Goal: Transaction & Acquisition: Book appointment/travel/reservation

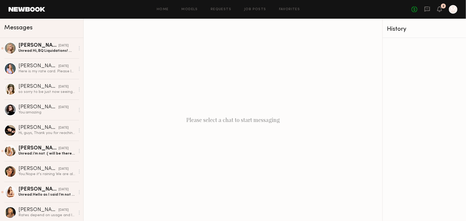
click at [188, 11] on div "Home Models Requests Job Posts Favorites Sign Out No fees up to $5,000 2 M" at bounding box center [251, 9] width 413 height 9
click at [188, 8] on link "Models" at bounding box center [190, 9] width 16 height 3
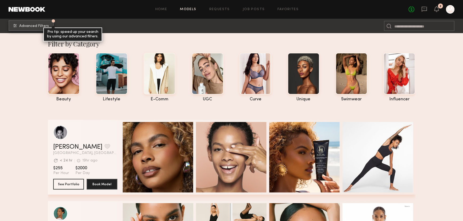
click at [35, 22] on button "Advanced Filters Pro tip: speed up your search by using our advanced filters." at bounding box center [31, 25] width 45 height 11
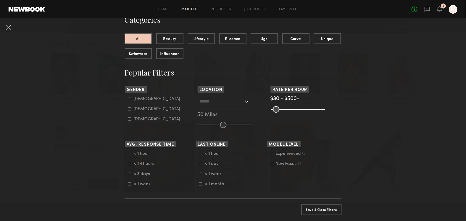
scroll to position [48, 0]
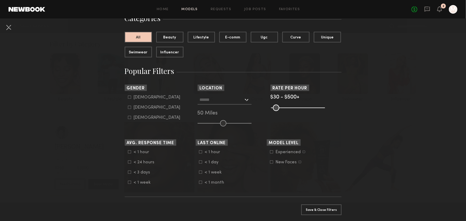
click at [238, 100] on input "text" at bounding box center [222, 99] width 44 height 9
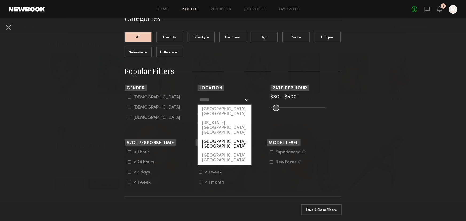
click at [222, 137] on div "[GEOGRAPHIC_DATA], [GEOGRAPHIC_DATA]" at bounding box center [224, 144] width 53 height 14
type input "**********"
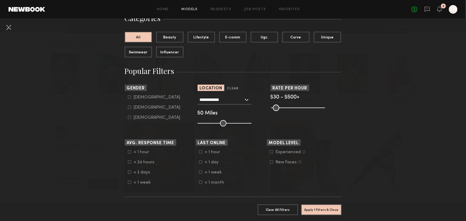
click at [137, 98] on div "[DEMOGRAPHIC_DATA]" at bounding box center [157, 97] width 47 height 3
type input "*"
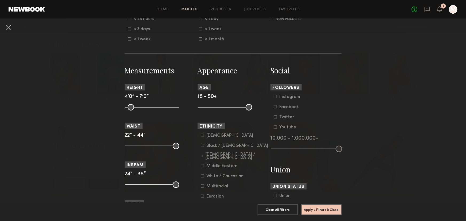
scroll to position [243, 0]
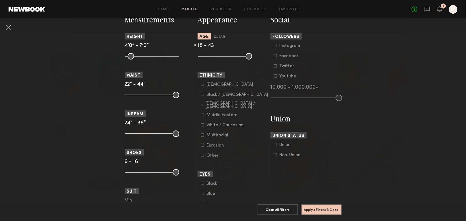
drag, startPoint x: 248, startPoint y: 59, endPoint x: 236, endPoint y: 56, distance: 12.1
click at [236, 56] on input "range" at bounding box center [225, 56] width 54 height 6
drag, startPoint x: 236, startPoint y: 56, endPoint x: 231, endPoint y: 56, distance: 4.8
click at [231, 56] on input "range" at bounding box center [225, 56] width 54 height 6
type input "**"
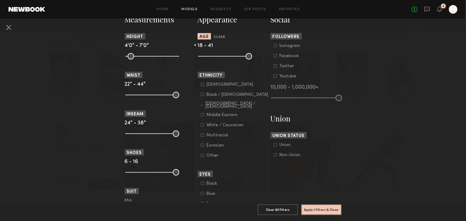
click at [233, 56] on input "range" at bounding box center [225, 56] width 54 height 6
click at [347, 64] on nb-browse-filters "**********" at bounding box center [233, 69] width 466 height 586
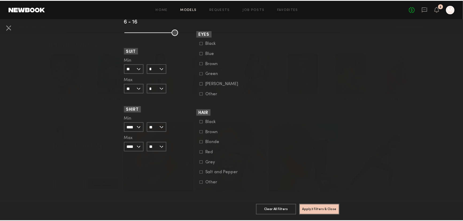
scroll to position [394, 0]
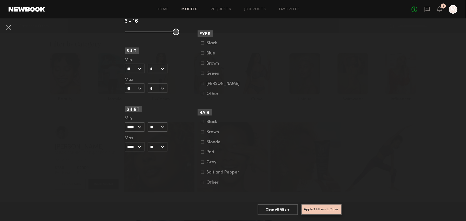
click at [329, 206] on button "Apply 3 Filters & Close" at bounding box center [322, 209] width 40 height 11
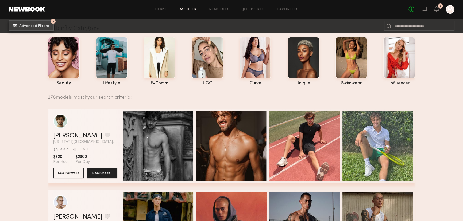
scroll to position [48, 0]
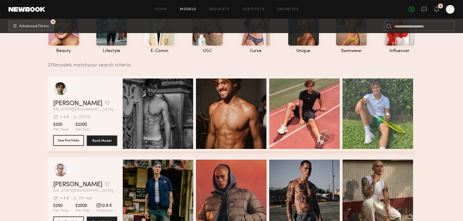
click at [73, 141] on button "See Portfolio" at bounding box center [68, 140] width 31 height 11
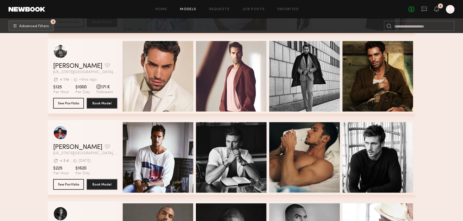
scroll to position [1992, 0]
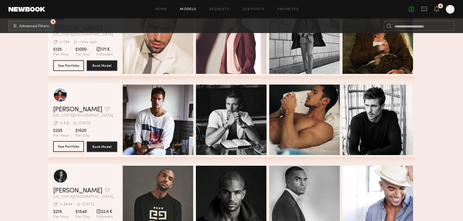
click at [64, 150] on button "See Portfolio" at bounding box center [68, 146] width 31 height 11
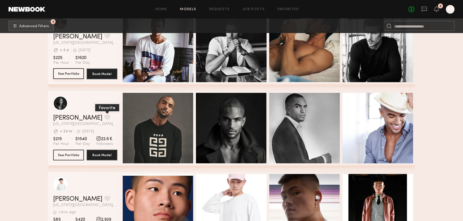
scroll to position [2211, 0]
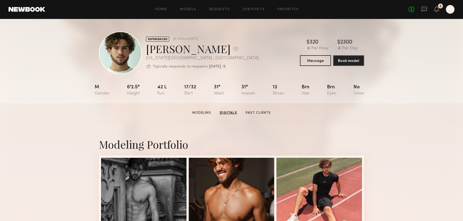
drag, startPoint x: 364, startPoint y: 148, endPoint x: 360, endPoint y: 86, distance: 61.9
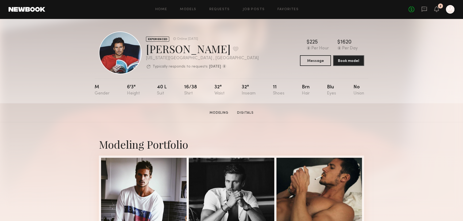
drag, startPoint x: 411, startPoint y: 132, endPoint x: 393, endPoint y: 55, distance: 78.9
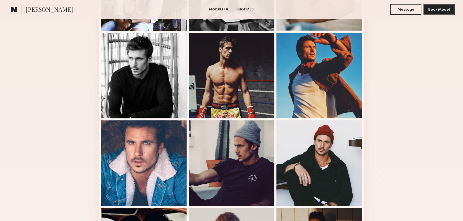
scroll to position [243, 0]
